Goal: Navigation & Orientation: Find specific page/section

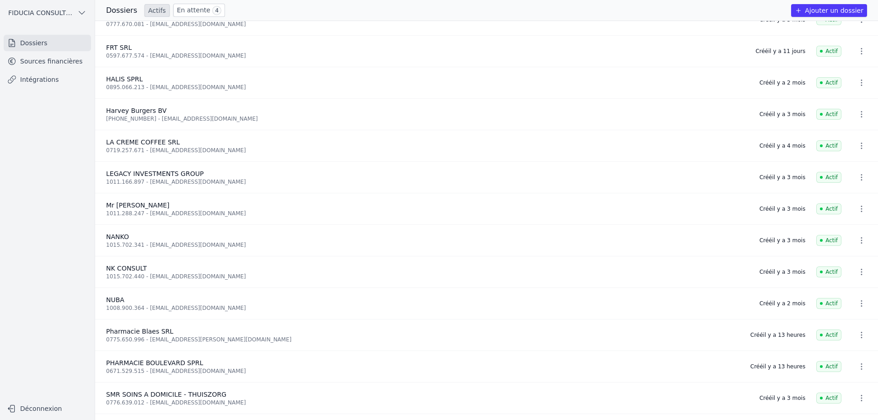
scroll to position [330, 0]
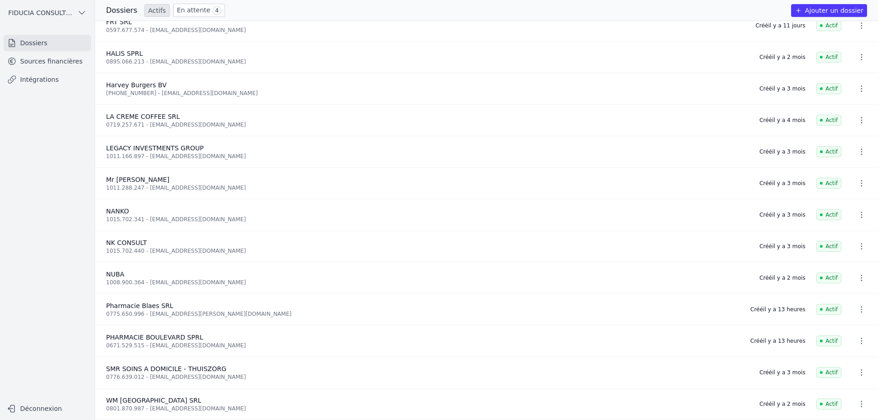
click at [52, 62] on link "Sources financières" at bounding box center [47, 61] width 87 height 16
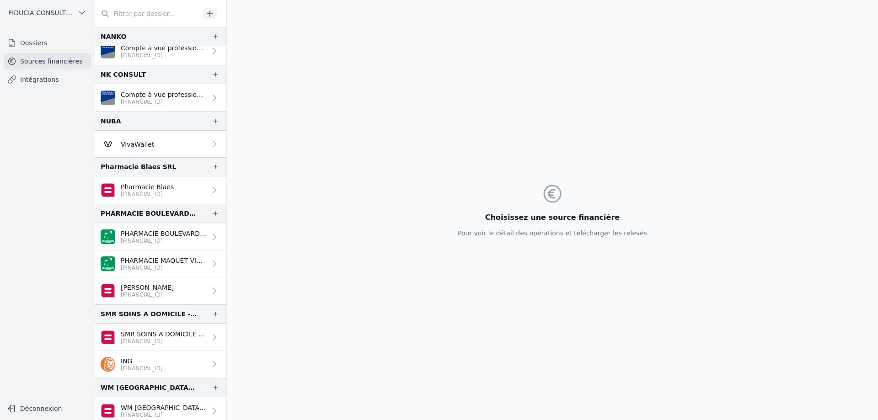
scroll to position [640, 0]
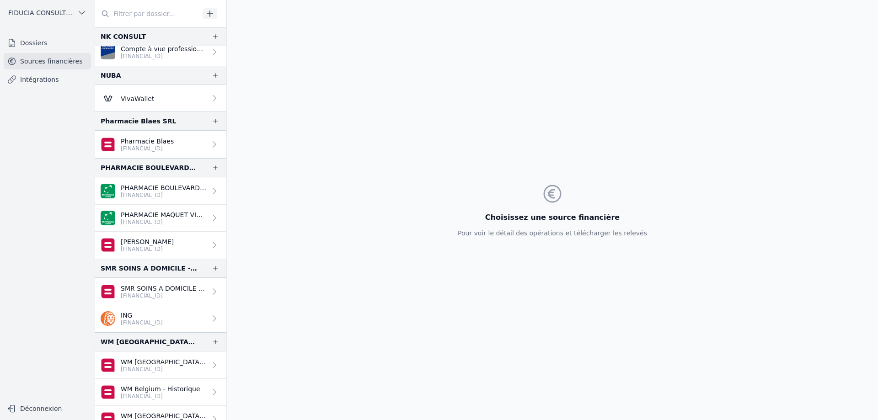
click at [63, 38] on link "Dossiers" at bounding box center [47, 43] width 87 height 16
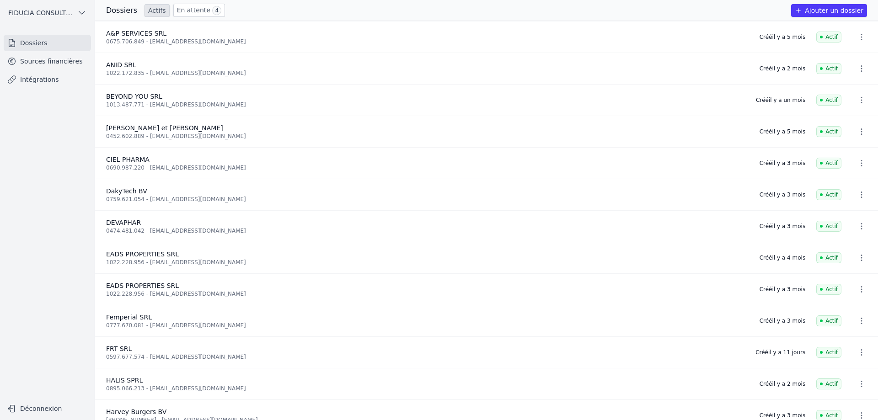
click at [201, 12] on link "En attente 4" at bounding box center [199, 10] width 52 height 13
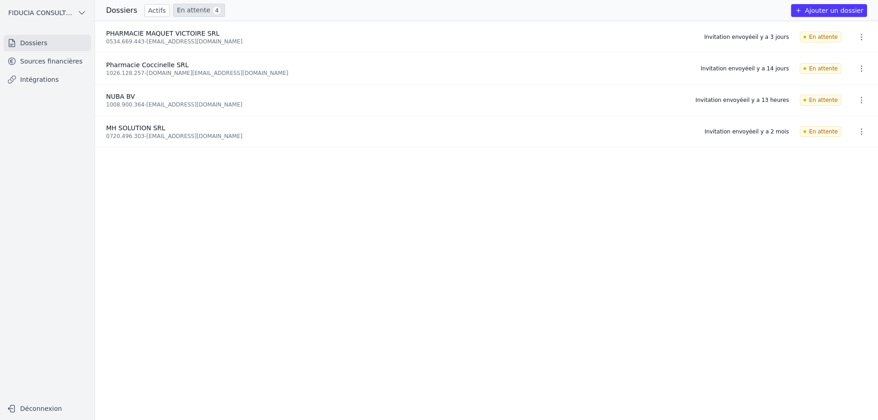
click at [155, 15] on link "Actifs" at bounding box center [157, 10] width 25 height 13
